Goal: Feedback & Contribution: Contribute content

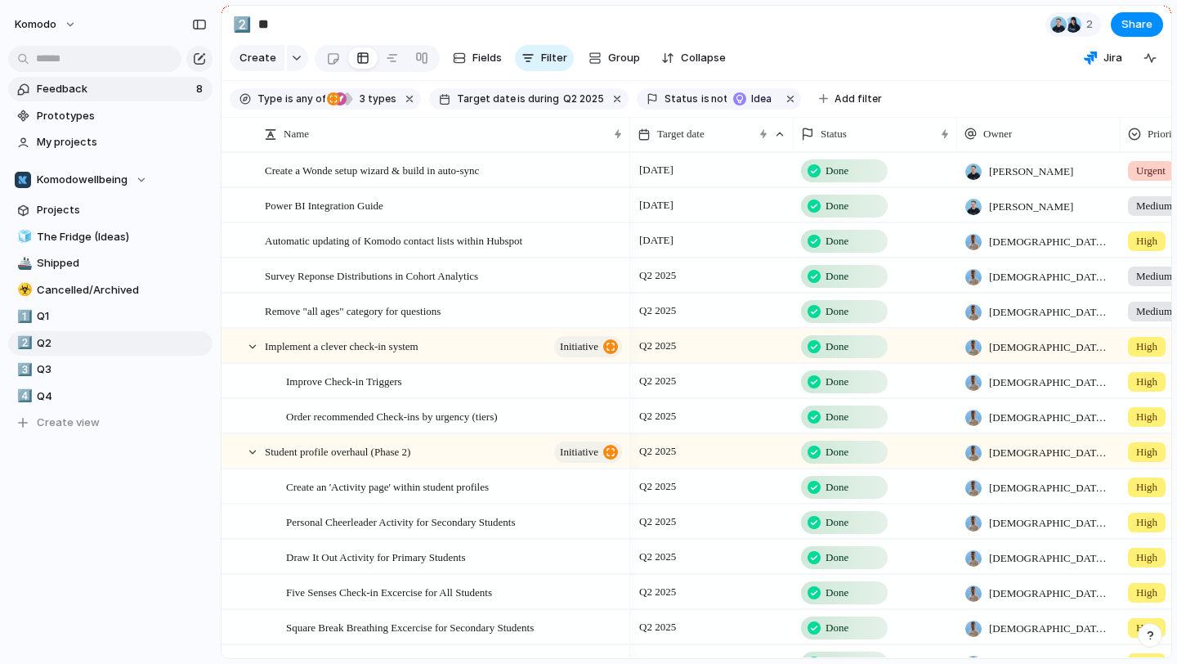
click at [173, 90] on span "Feedback" at bounding box center [114, 89] width 154 height 16
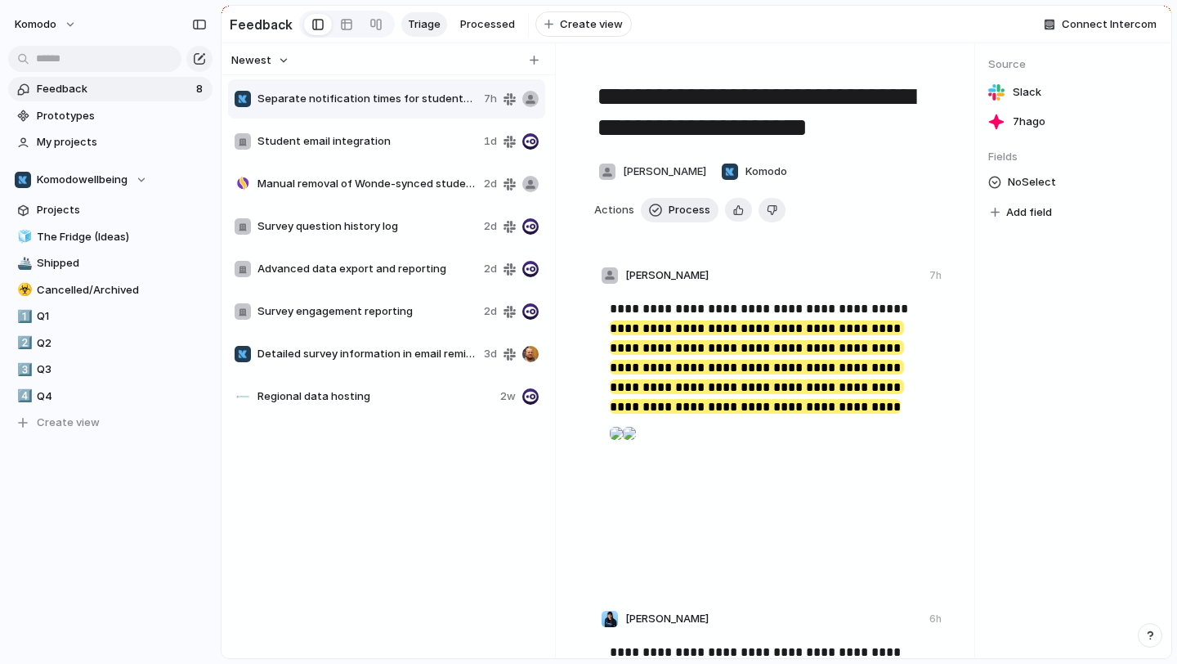
click at [403, 357] on span "Detailed survey information in email reminders" at bounding box center [367, 354] width 220 height 16
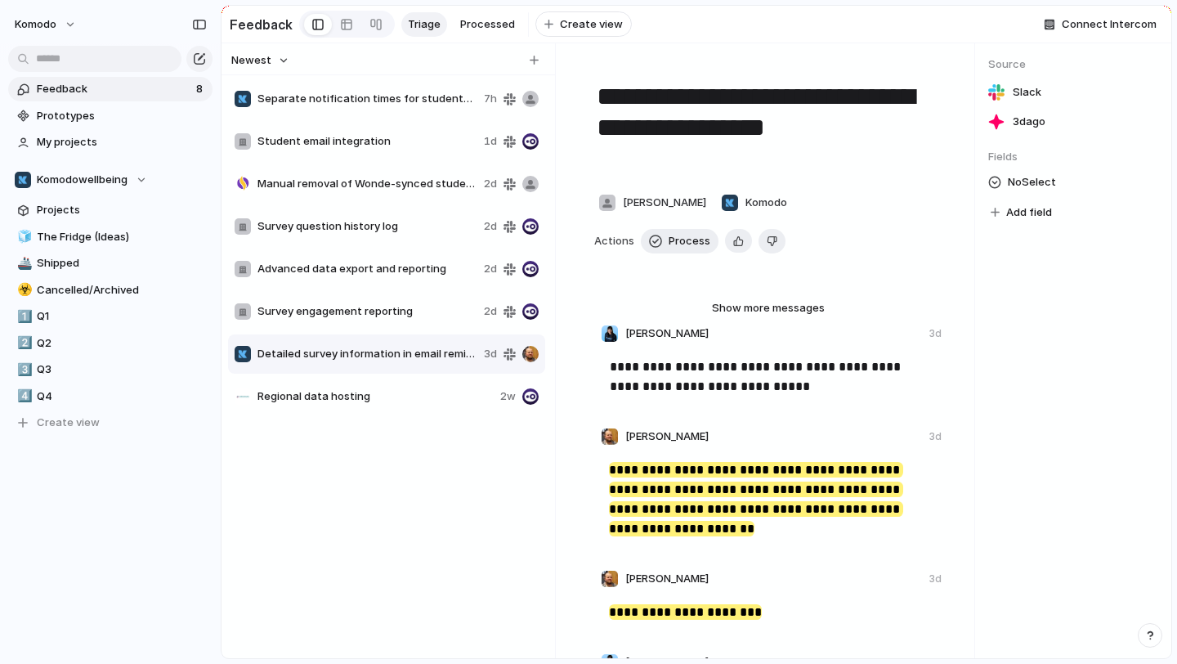
click at [382, 107] on div "Separate notification times for students and staff 7h" at bounding box center [386, 98] width 317 height 39
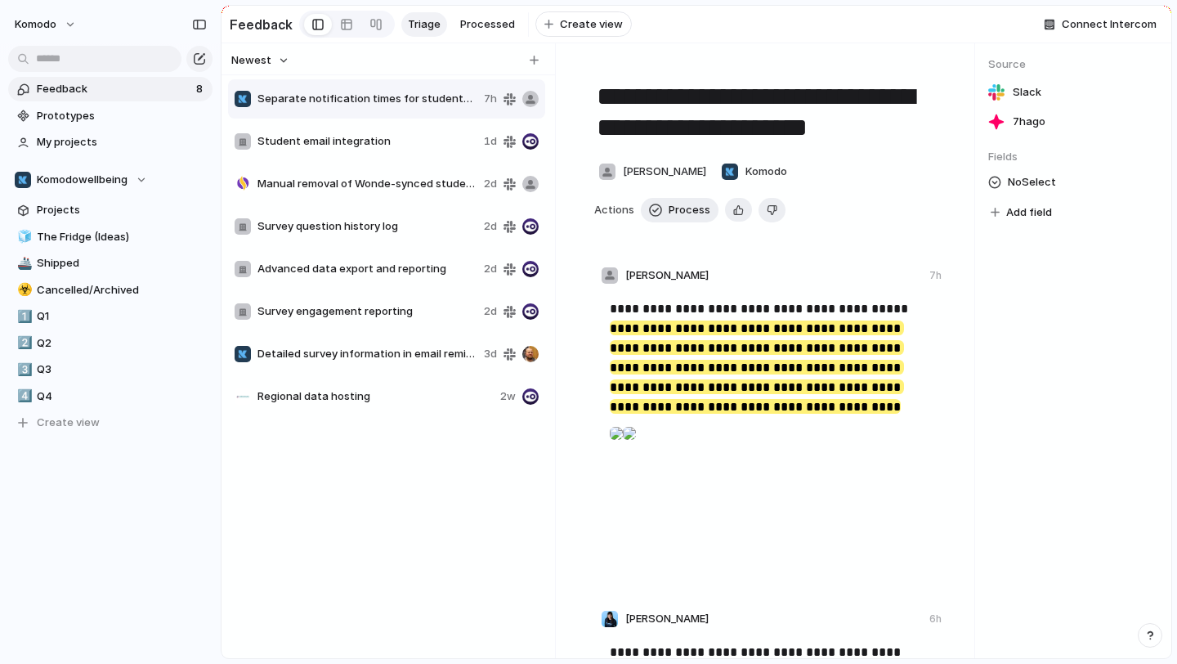
click at [379, 156] on div "Student email integration 1d" at bounding box center [386, 141] width 317 height 39
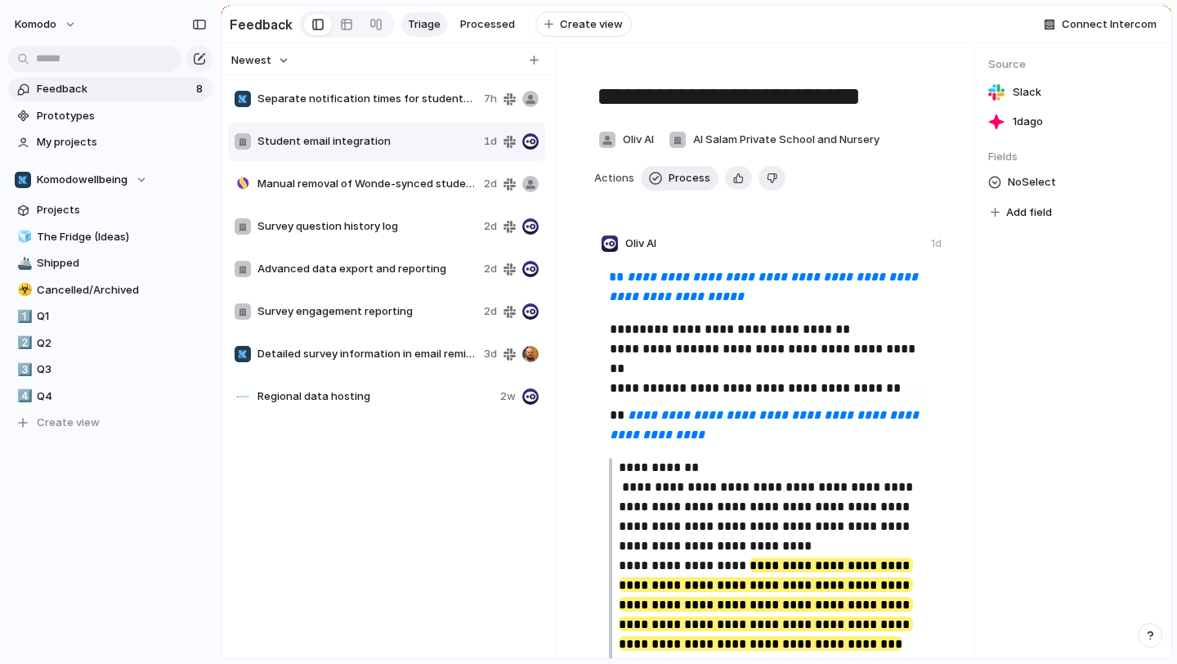
click at [408, 78] on div "Separate notification times for students and staff 7h Student email integration…" at bounding box center [388, 248] width 320 height 340
click at [392, 203] on div "Manual removal of Wonde-synced students 2d" at bounding box center [386, 183] width 317 height 39
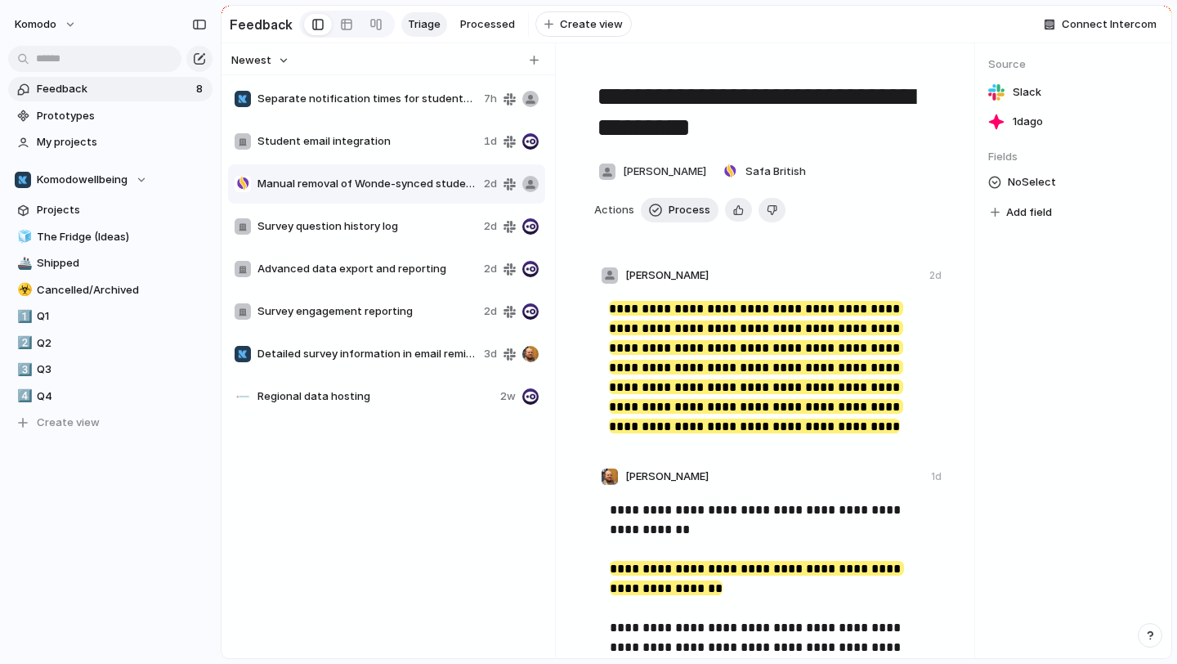
click at [388, 230] on span "Survey question history log" at bounding box center [367, 226] width 220 height 16
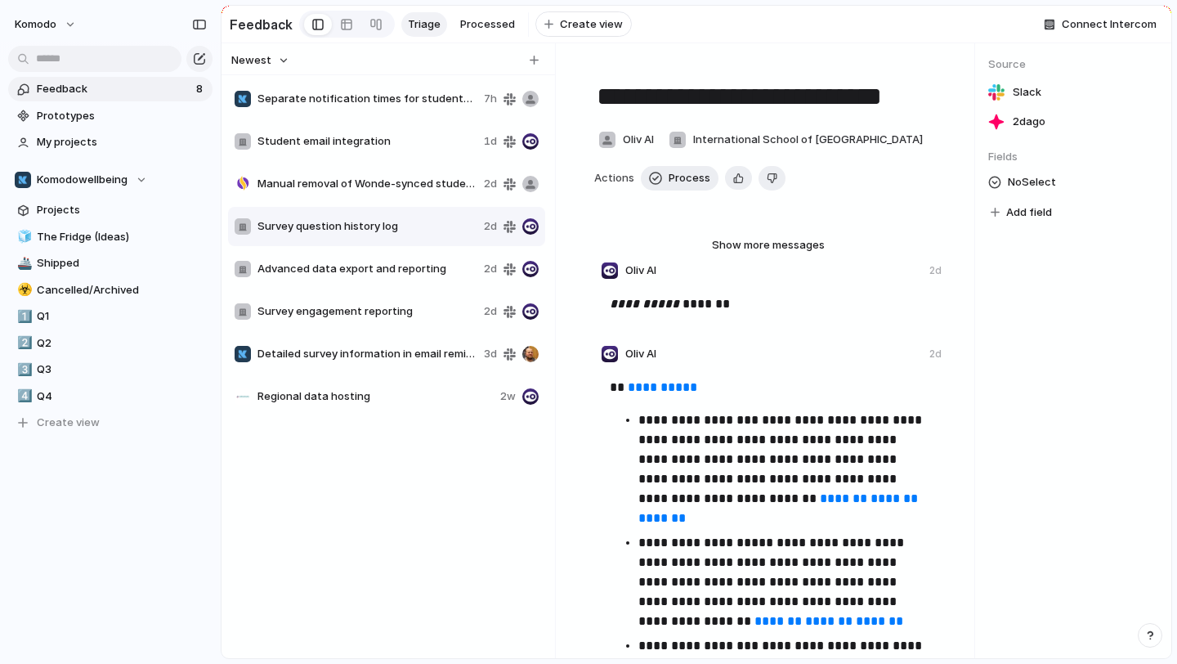
click at [410, 397] on span "Regional data hosting" at bounding box center [375, 396] width 236 height 16
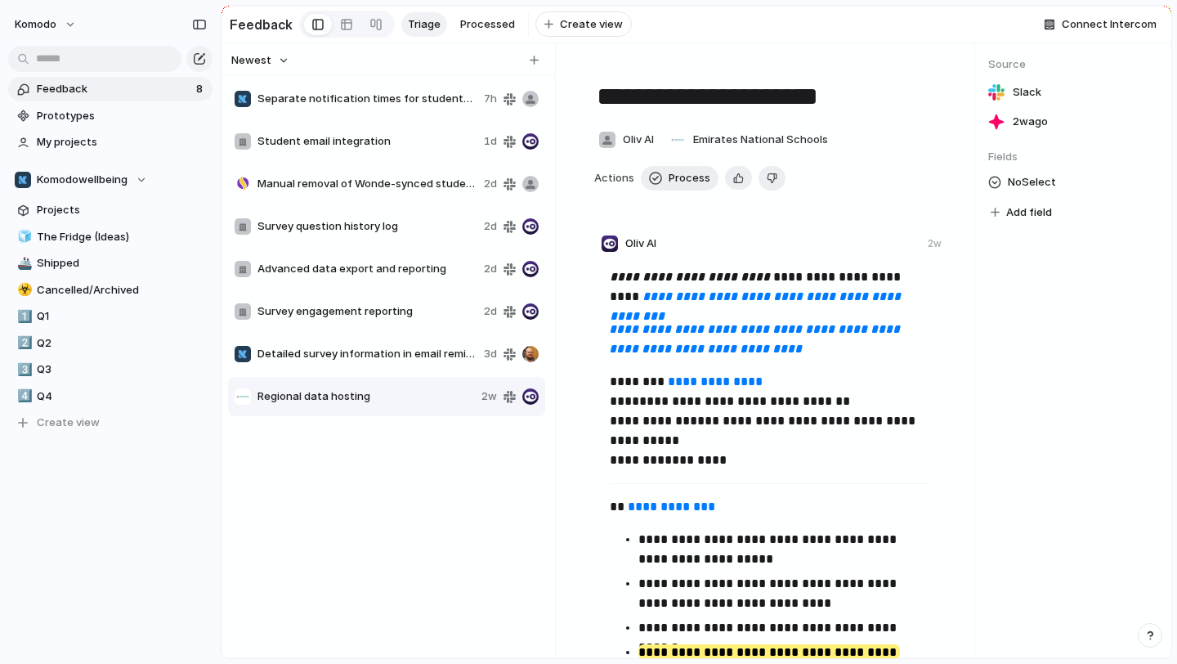
click at [369, 96] on span "Separate notification times for students and staff" at bounding box center [367, 99] width 220 height 16
type textarea "**********"
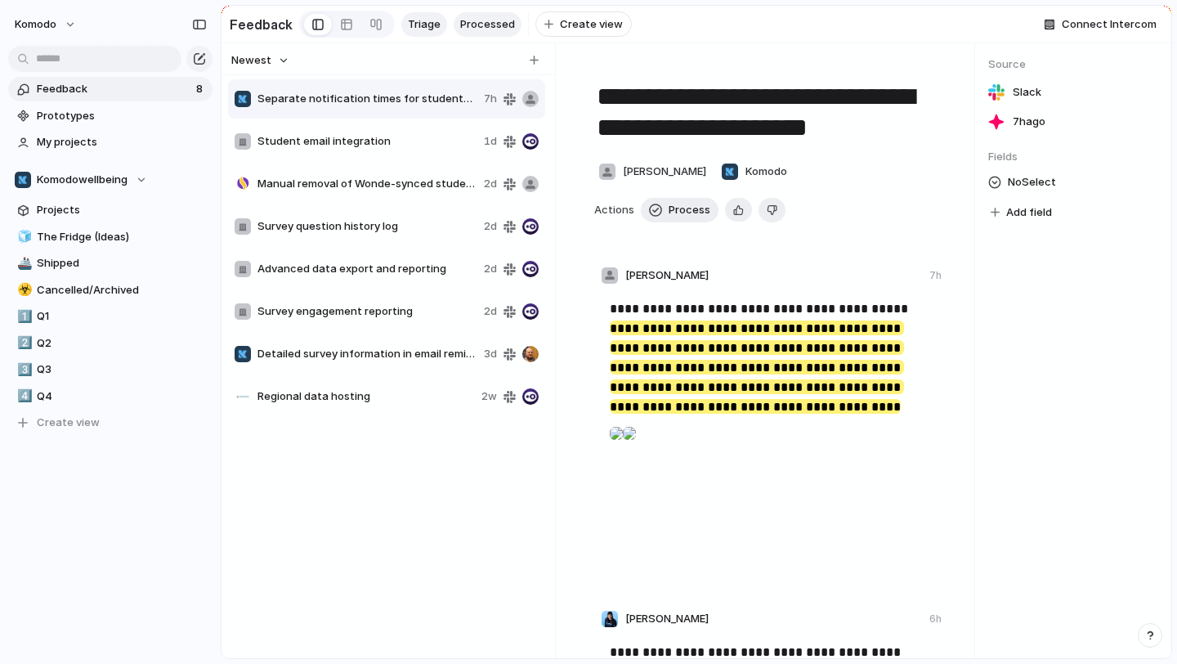
click at [466, 26] on span "Processed" at bounding box center [487, 24] width 55 height 16
click at [481, 29] on span "Processed" at bounding box center [487, 24] width 55 height 16
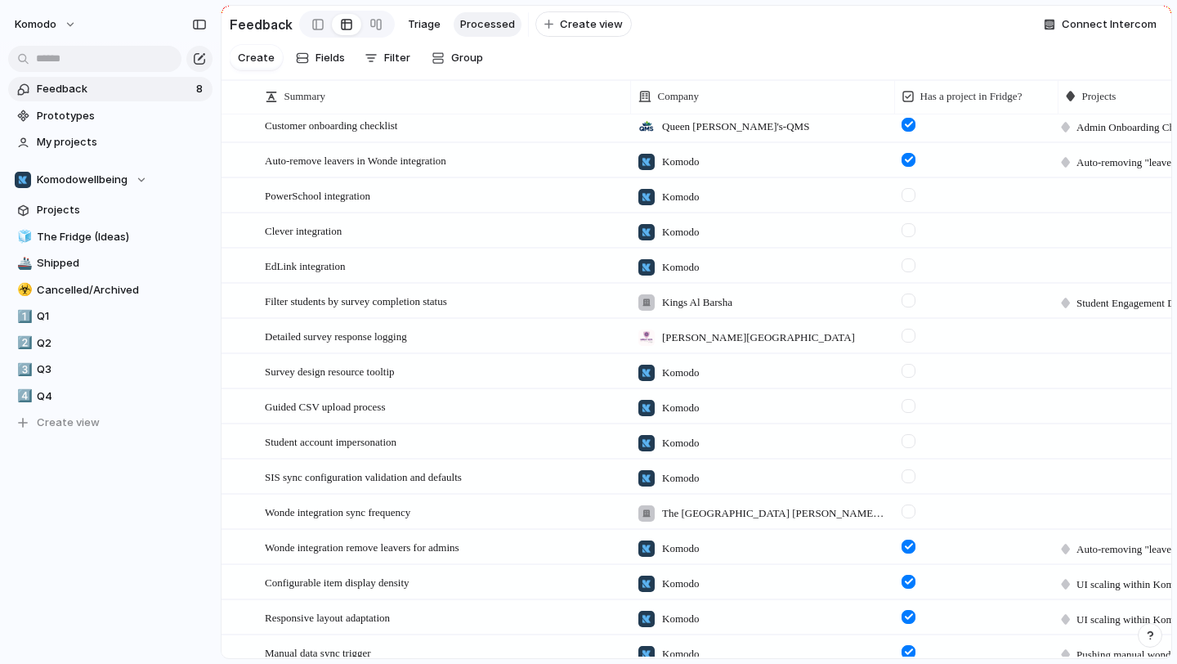
scroll to position [773, 0]
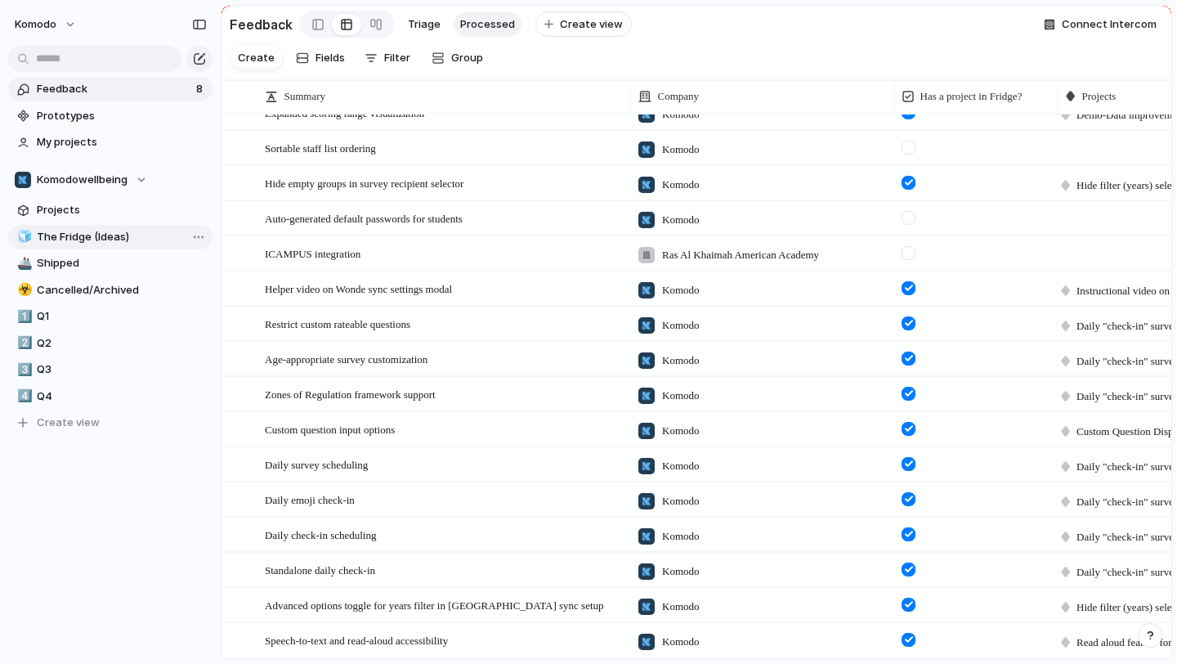
click at [82, 230] on span "The Fridge (Ideas)" at bounding box center [122, 237] width 170 height 16
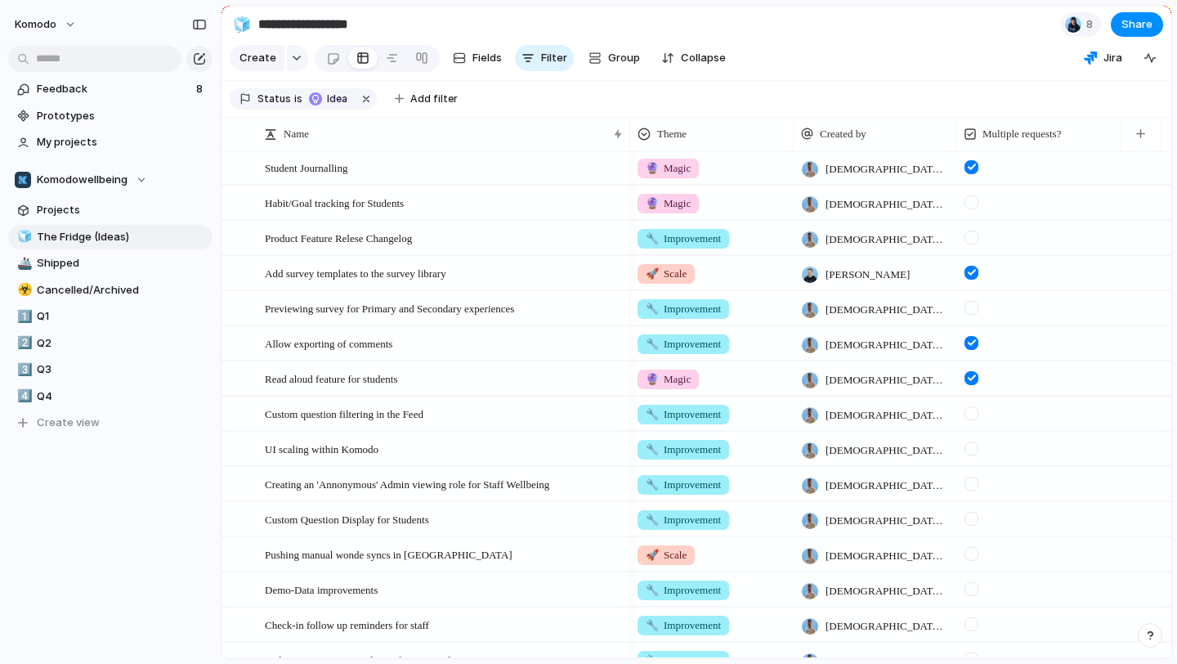
click at [971, 305] on div at bounding box center [971, 308] width 14 height 14
click at [567, 306] on div "Previewing survey for Primary and Secondary experiences" at bounding box center [445, 309] width 360 height 34
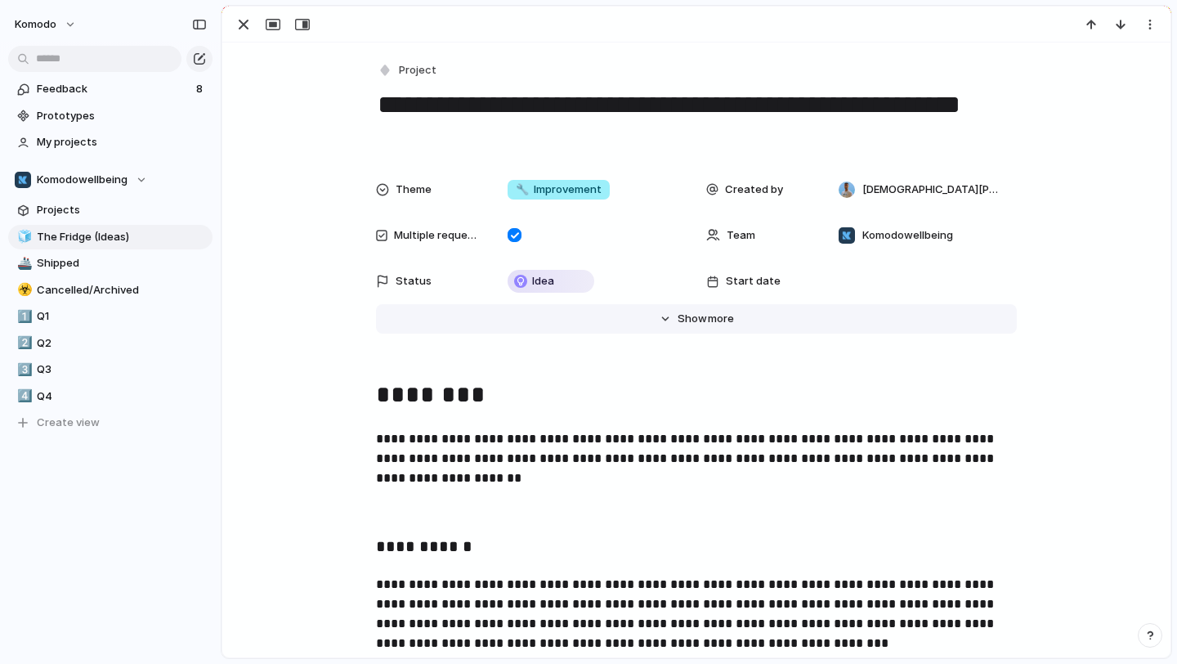
click at [673, 324] on button "Hide Show more" at bounding box center [696, 318] width 641 height 29
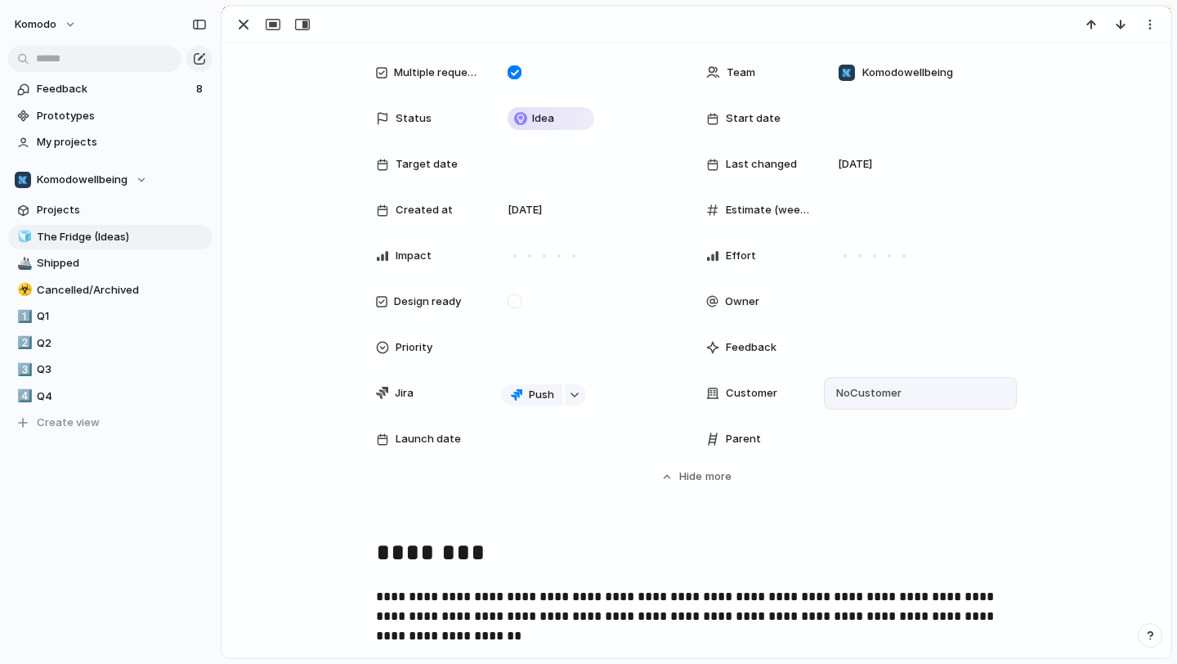
click at [904, 391] on div "No Customer" at bounding box center [920, 393] width 178 height 18
type input "******"
click at [916, 454] on span "Add 'UWCSEA'" at bounding box center [894, 460] width 77 height 16
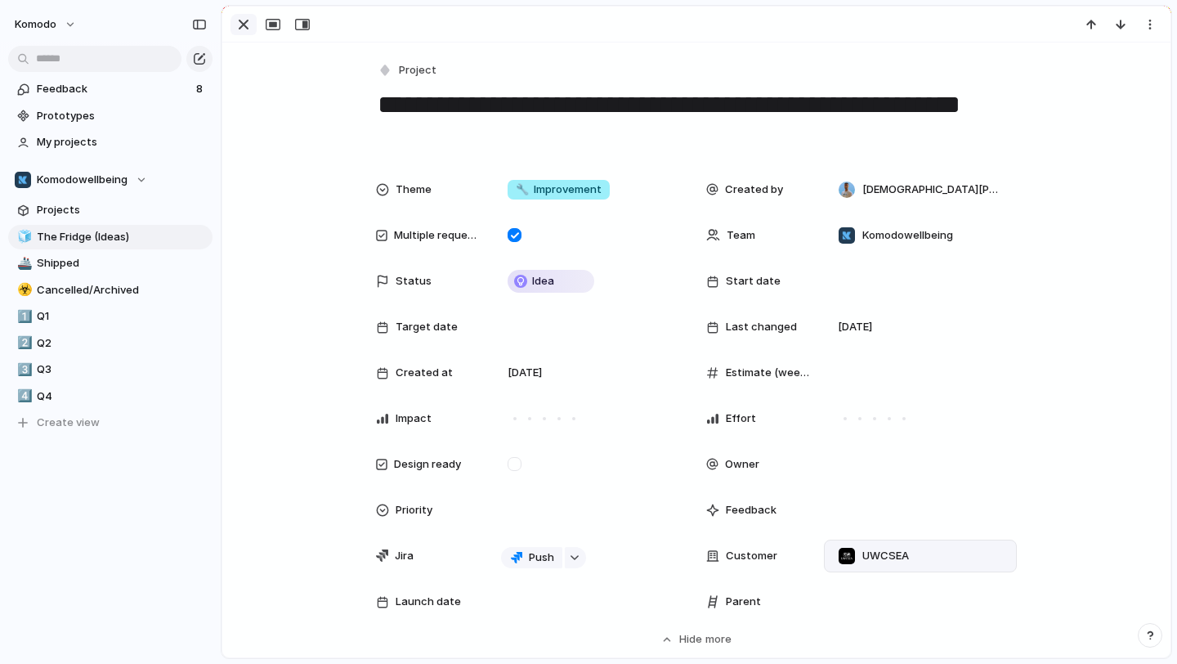
click at [245, 33] on div "button" at bounding box center [244, 25] width 20 height 20
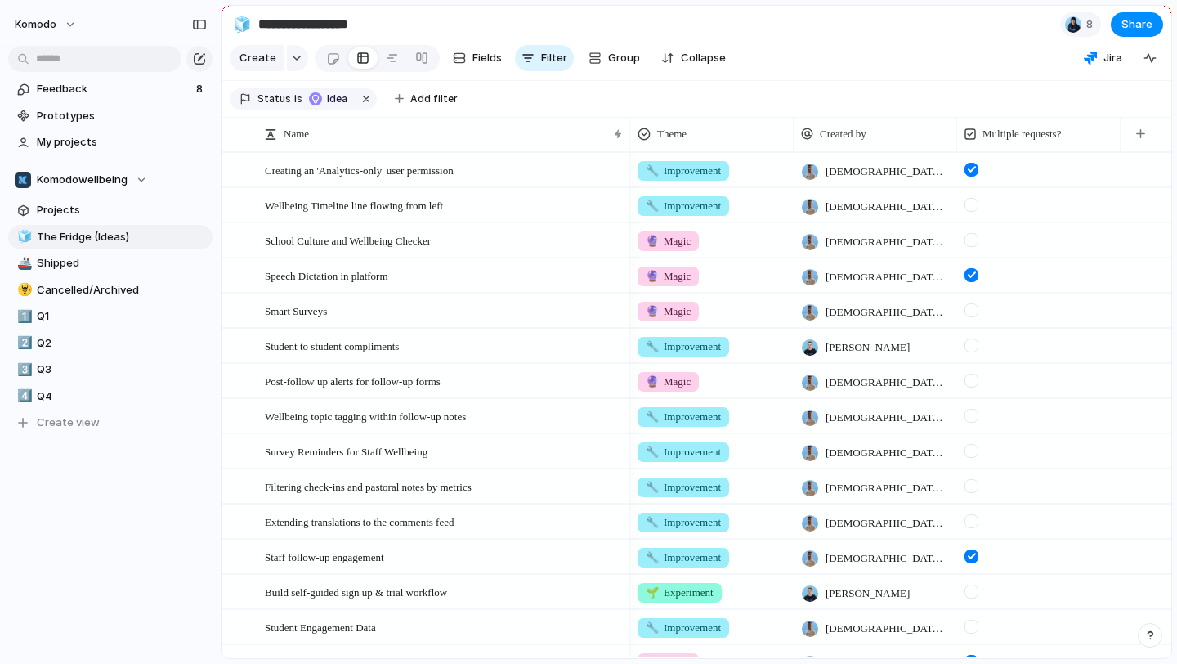
scroll to position [795, 0]
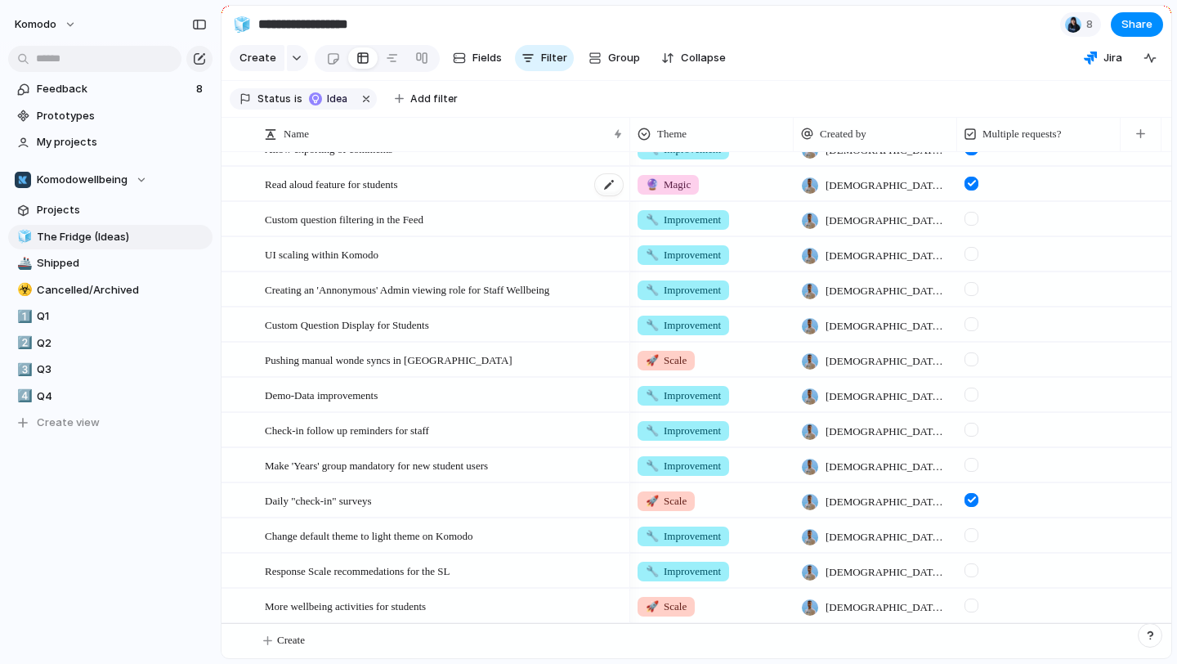
click at [519, 178] on div "Read aloud feature for students" at bounding box center [445, 185] width 360 height 34
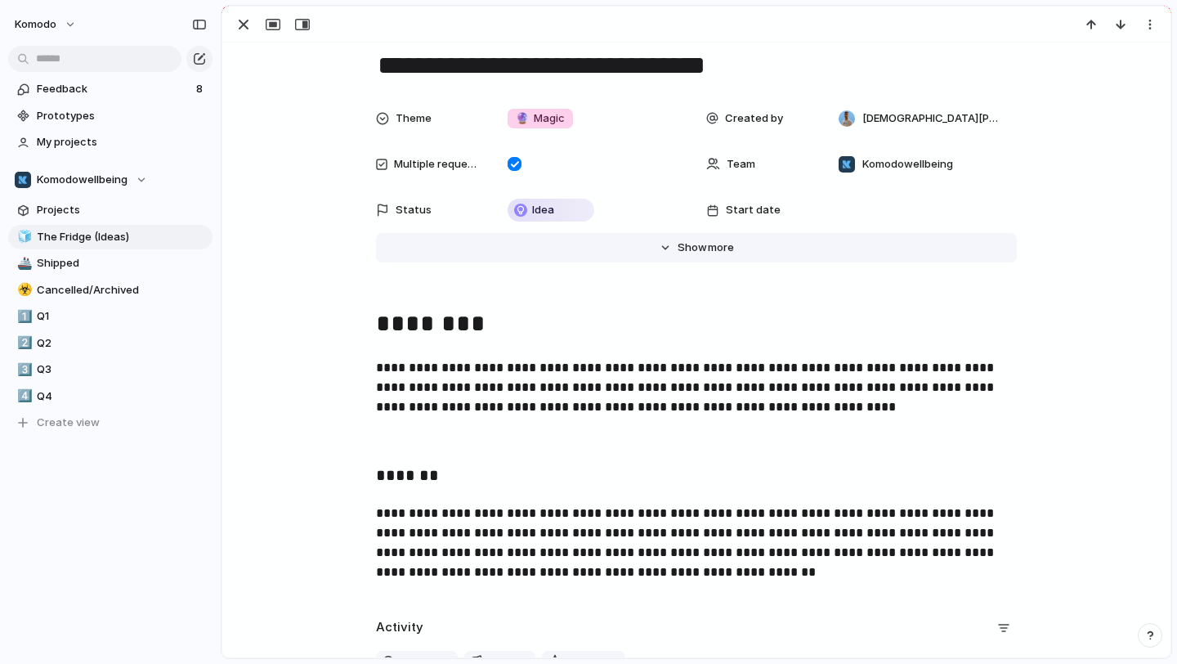
scroll to position [56, 0]
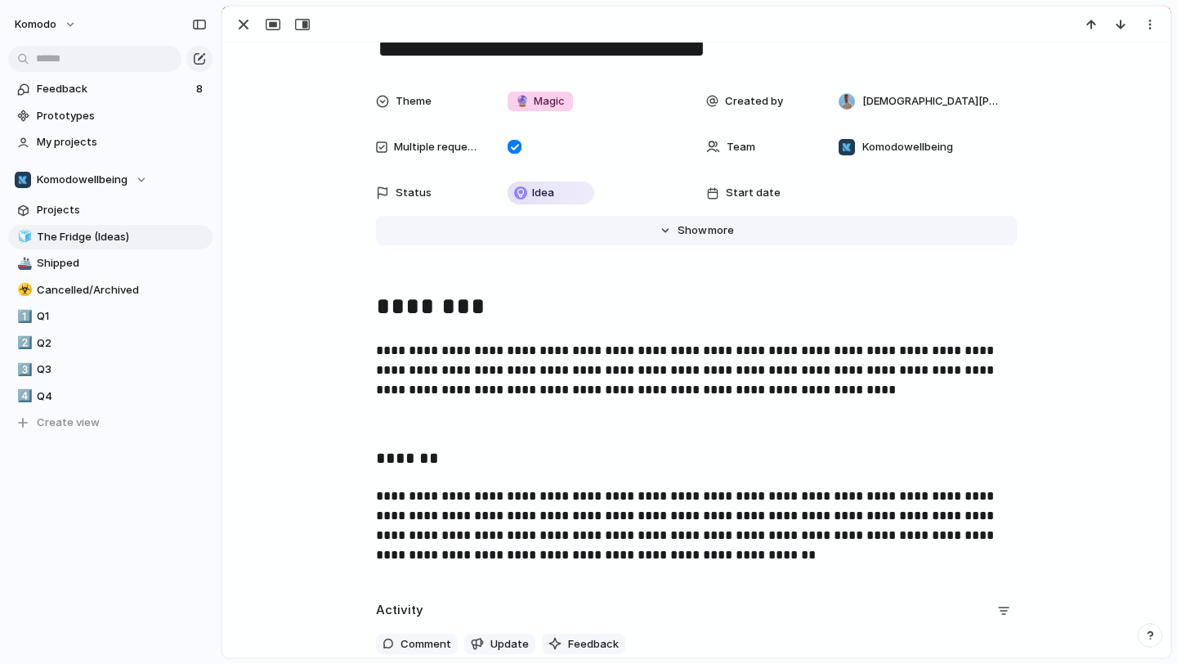
click at [673, 234] on button "Hide Show more" at bounding box center [696, 230] width 641 height 29
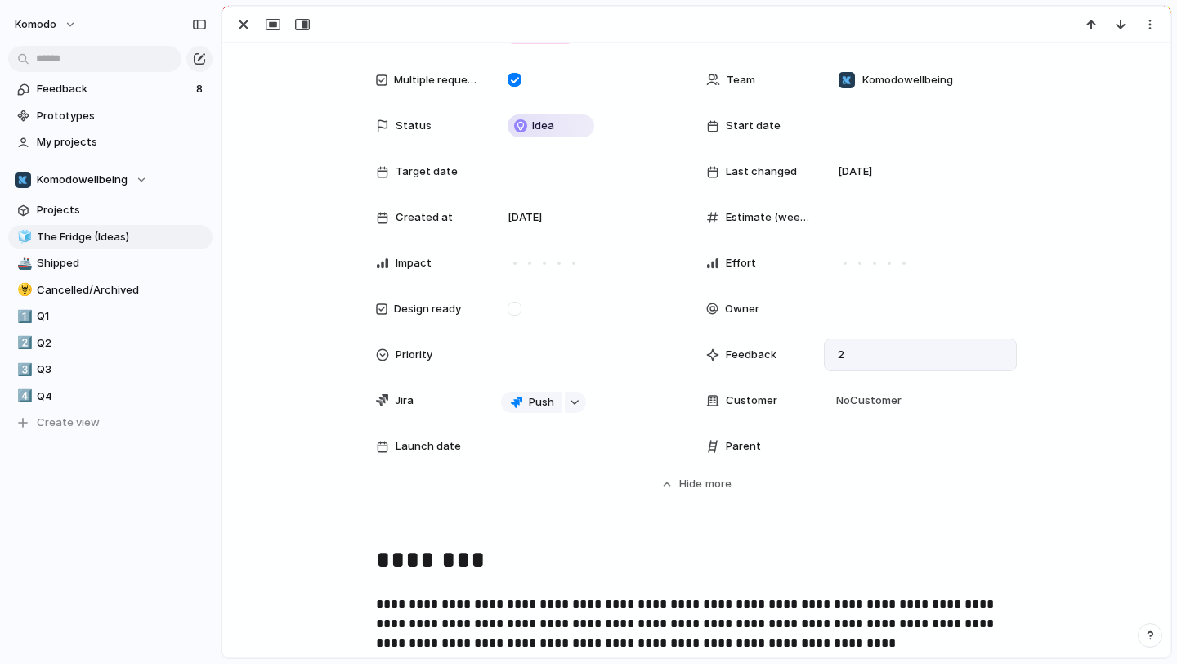
scroll to position [176, 0]
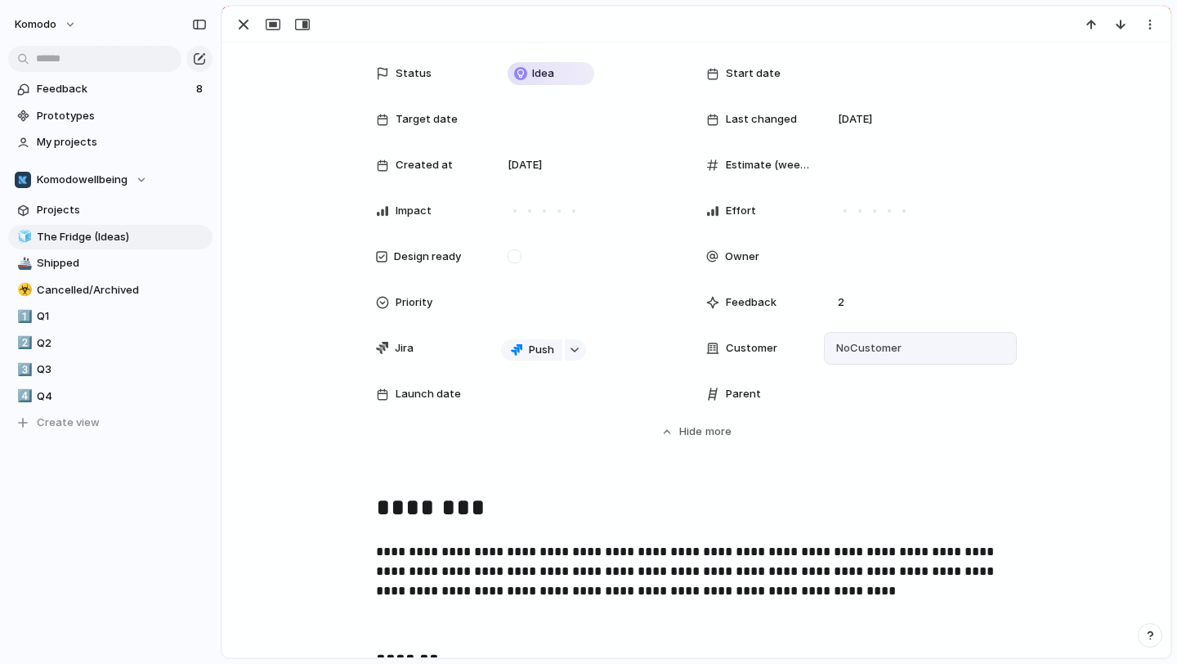
click at [892, 347] on span "No Customer" at bounding box center [866, 348] width 70 height 16
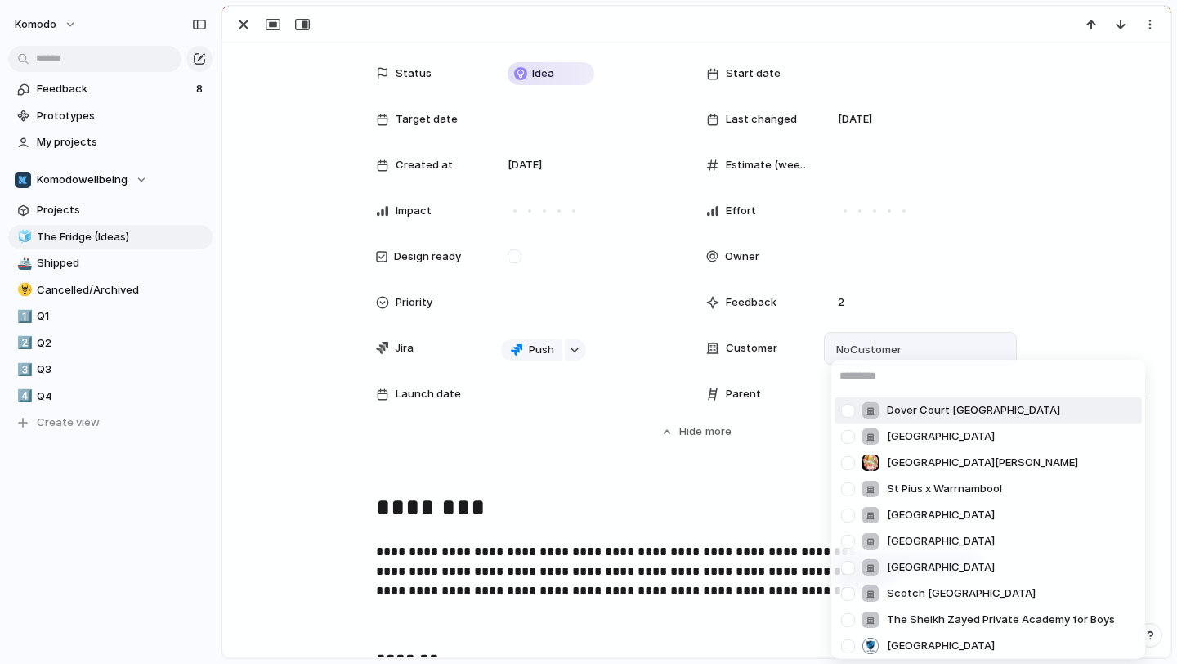
click at [702, 479] on div "[GEOGRAPHIC_DATA] [GEOGRAPHIC_DATA] [GEOGRAPHIC_DATA][PERSON_NAME] [GEOGRAPHIC_…" at bounding box center [588, 332] width 1177 height 664
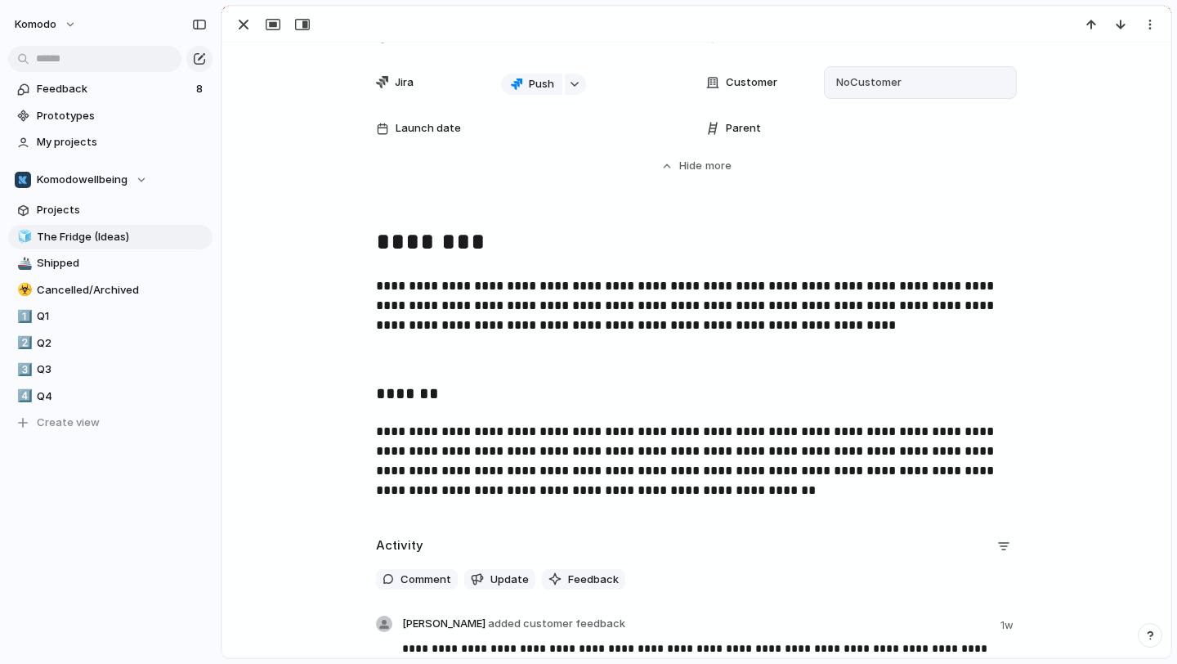
scroll to position [443, 0]
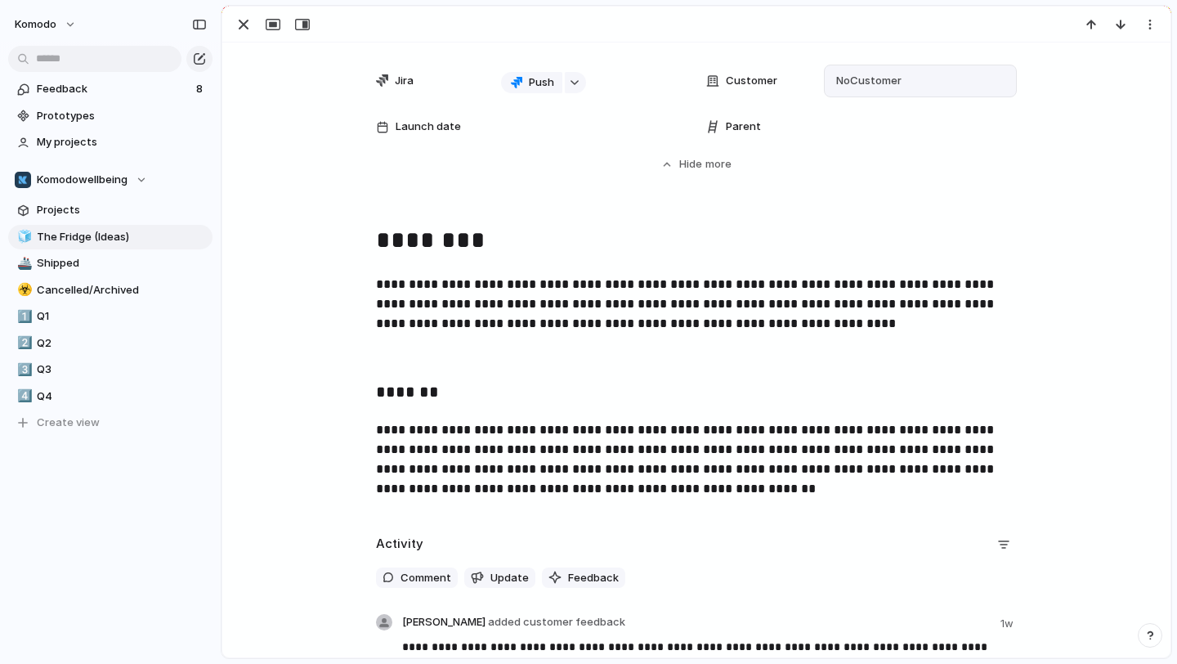
click at [890, 78] on span "No Customer" at bounding box center [866, 81] width 70 height 16
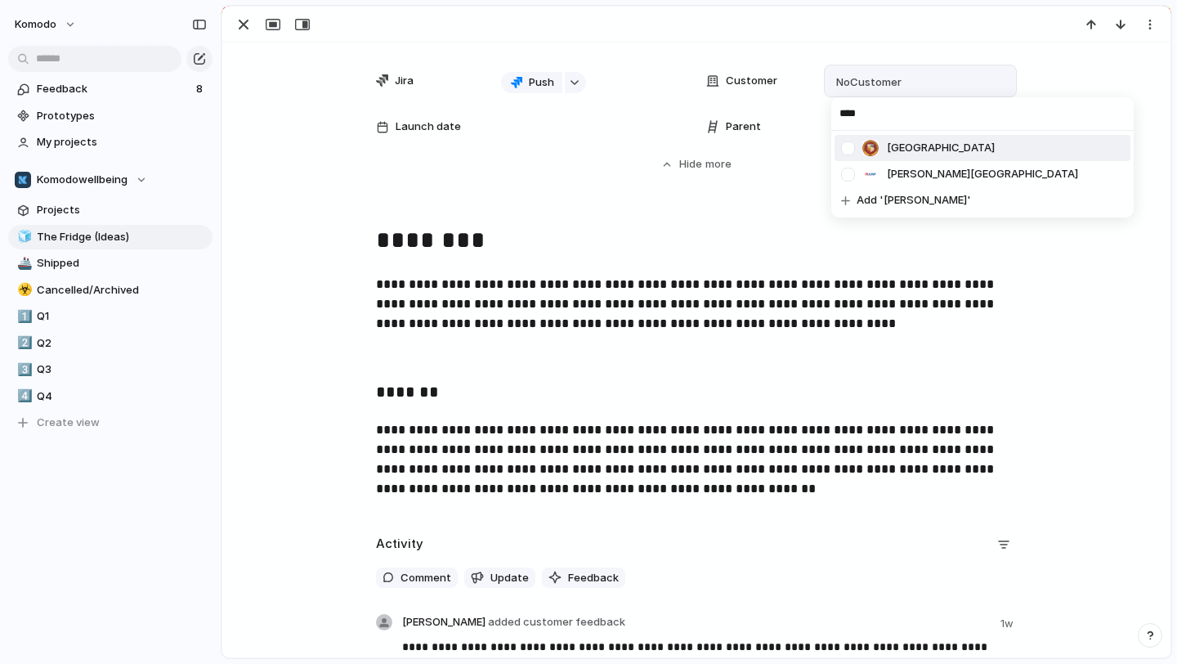
type input "****"
click at [992, 147] on span "[GEOGRAPHIC_DATA]" at bounding box center [941, 148] width 108 height 16
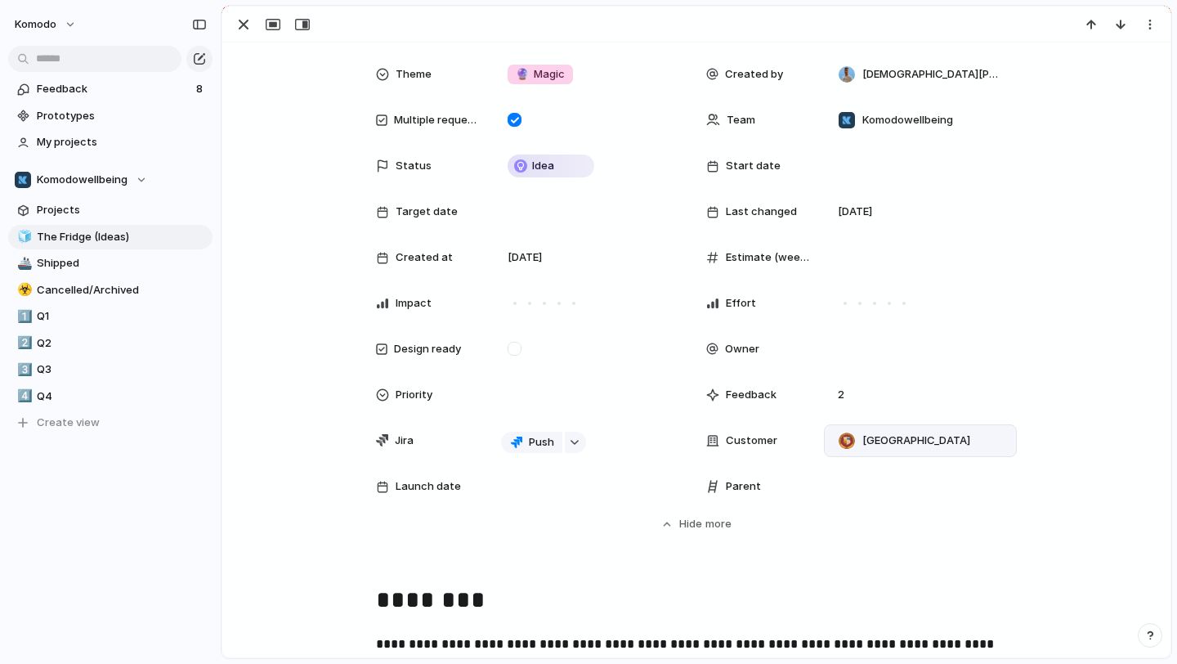
scroll to position [0, 0]
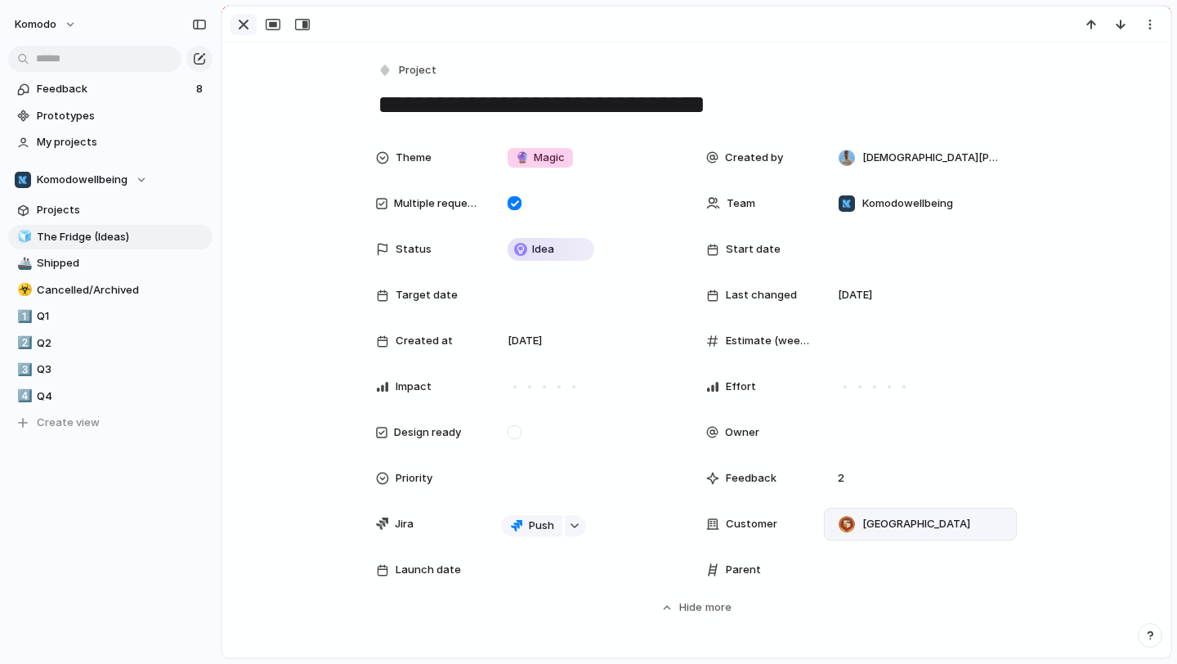
click at [254, 25] on button "button" at bounding box center [243, 24] width 26 height 21
